Goal: Information Seeking & Learning: Learn about a topic

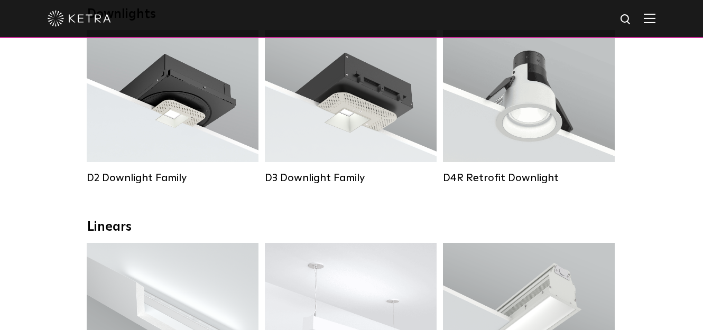
scroll to position [317, 0]
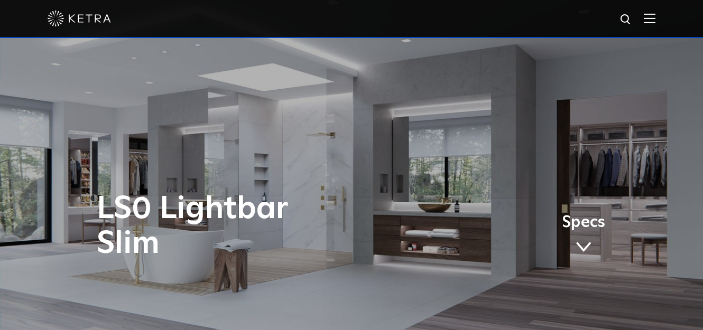
scroll to position [264, 0]
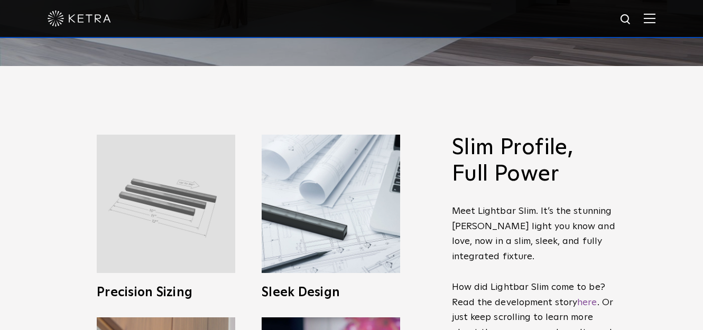
click at [155, 260] on img at bounding box center [166, 204] width 138 height 138
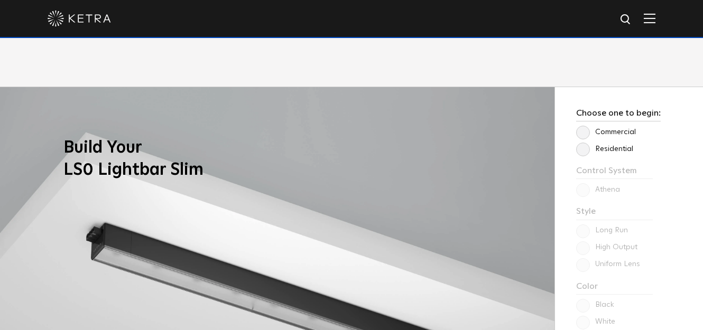
scroll to position [740, 0]
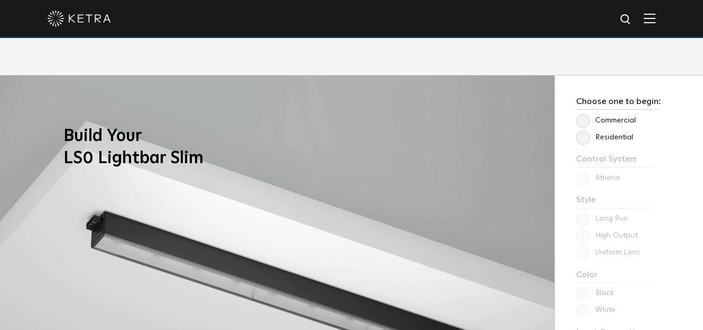
click at [581, 137] on label "Residential" at bounding box center [604, 137] width 57 height 9
click at [0, 0] on input "Residential" at bounding box center [0, 0] width 0 height 0
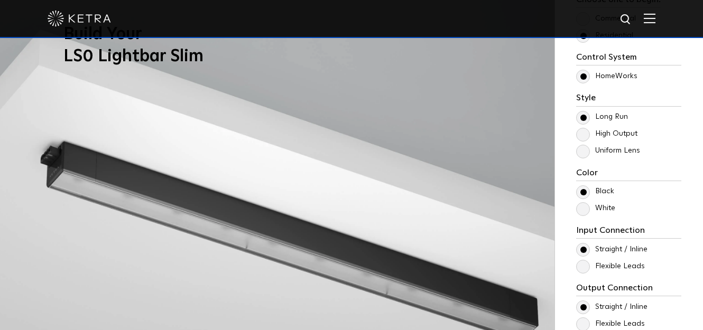
scroll to position [845, 0]
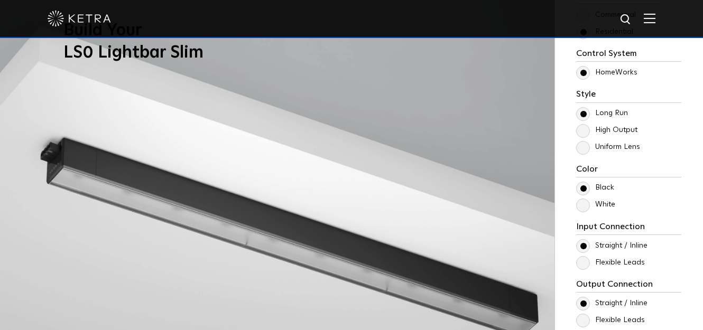
click at [585, 132] on label "High Output" at bounding box center [606, 130] width 61 height 9
click at [0, 0] on input "High Output" at bounding box center [0, 0] width 0 height 0
click at [580, 152] on label "Uniform Lens" at bounding box center [608, 147] width 64 height 9
click at [0, 0] on input "Uniform Lens" at bounding box center [0, 0] width 0 height 0
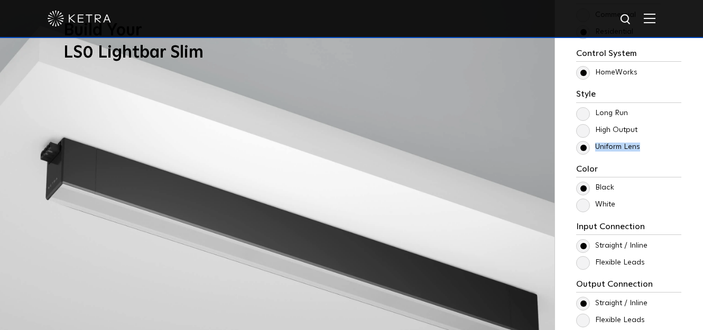
drag, startPoint x: 644, startPoint y: 148, endPoint x: 595, endPoint y: 145, distance: 49.2
click at [595, 145] on p "Uniform Lens" at bounding box center [628, 147] width 105 height 13
copy label "Uniform Lens"
click at [585, 113] on label "Long Run" at bounding box center [602, 113] width 52 height 9
click at [0, 0] on input "Long Run" at bounding box center [0, 0] width 0 height 0
